Goal: Information Seeking & Learning: Learn about a topic

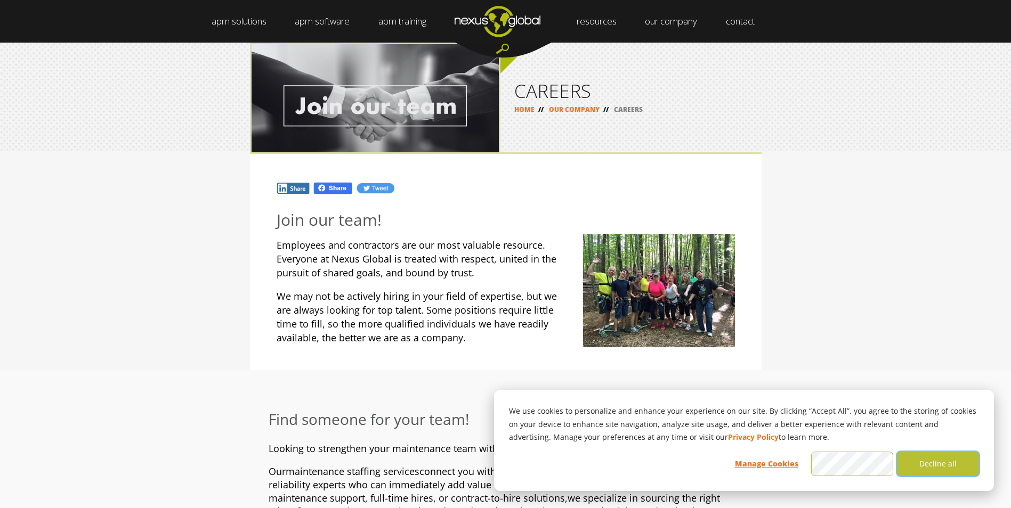
click at [959, 464] on button "Decline all" at bounding box center [938, 464] width 82 height 25
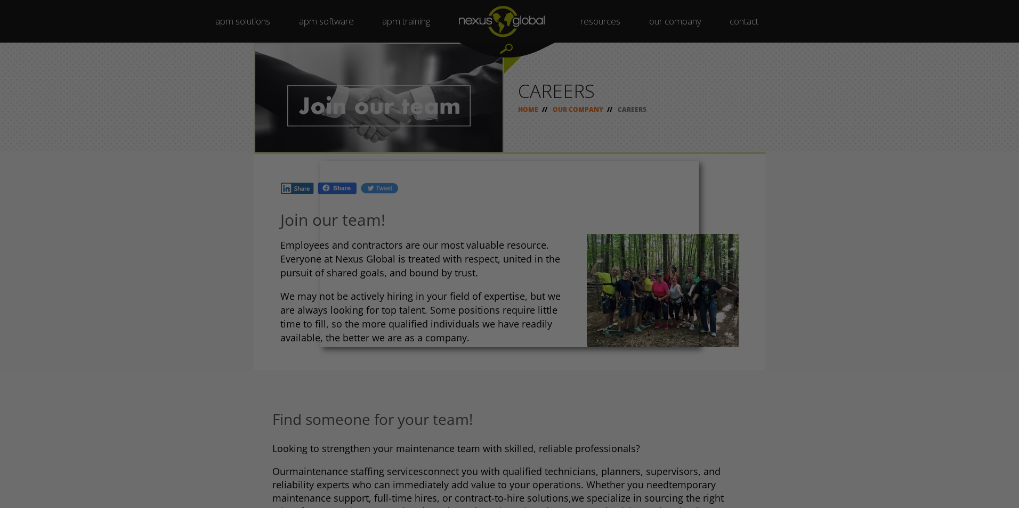
click at [209, 259] on div at bounding box center [514, 257] width 1029 height 514
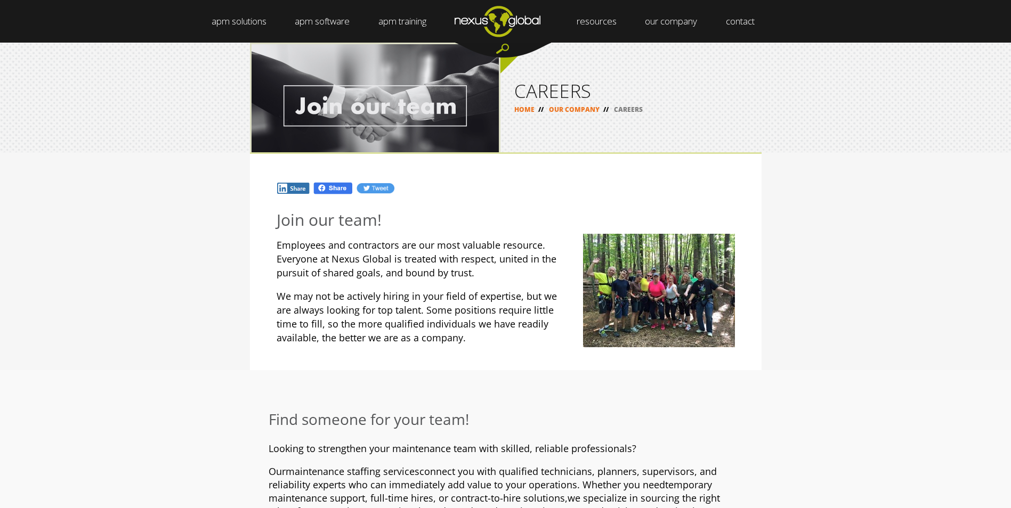
click at [585, 112] on link "OUR COMPANY" at bounding box center [574, 109] width 51 height 9
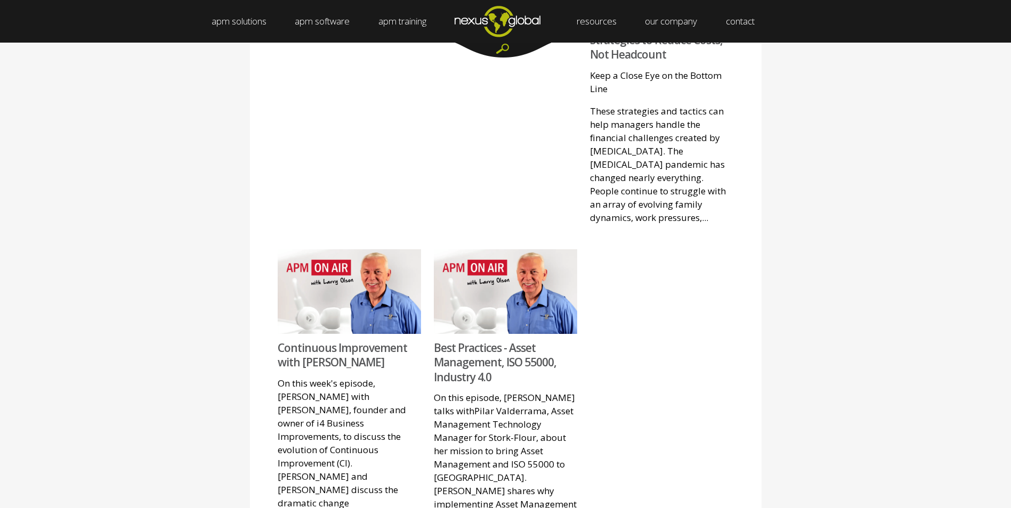
scroll to position [1332, 0]
